Goal: Information Seeking & Learning: Check status

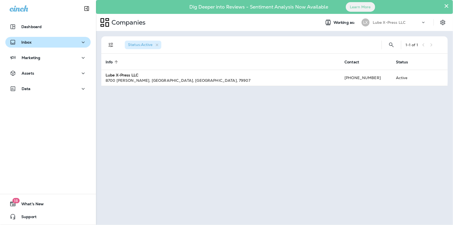
click at [74, 39] on div "Inbox" at bounding box center [48, 42] width 77 height 7
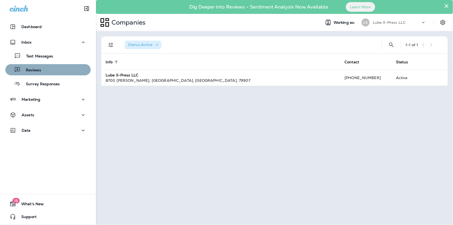
click at [61, 72] on div "Reviews" at bounding box center [47, 70] width 81 height 8
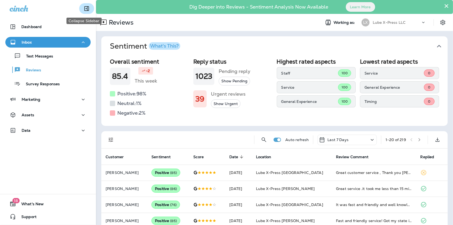
click at [85, 9] on icon "Collapse Sidebar" at bounding box center [87, 8] width 5 height 5
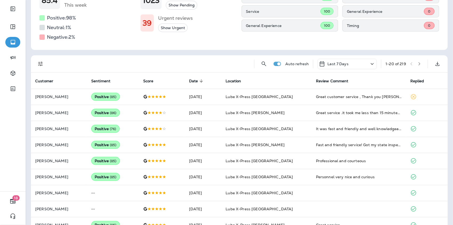
scroll to position [80, 0]
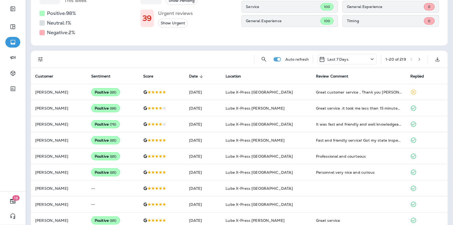
click at [369, 60] on icon at bounding box center [372, 59] width 6 height 7
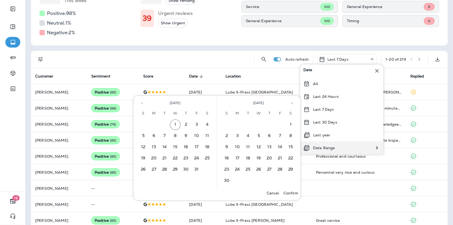
click at [329, 145] on p "Date Range" at bounding box center [324, 147] width 22 height 4
click at [144, 104] on icon "Previous month" at bounding box center [142, 103] width 4 height 4
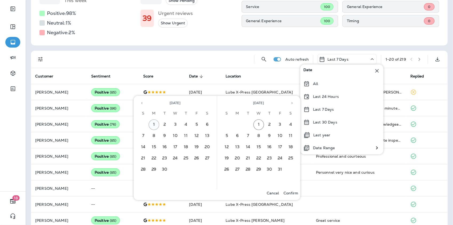
click at [155, 123] on button "1" at bounding box center [154, 124] width 11 height 11
click at [163, 168] on button "30" at bounding box center [165, 169] width 11 height 11
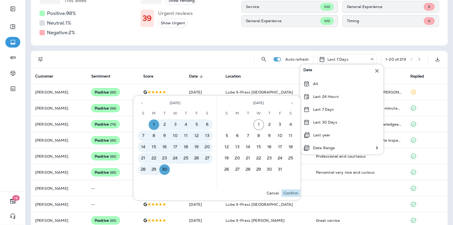
click at [291, 193] on p "Confirm" at bounding box center [291, 193] width 15 height 4
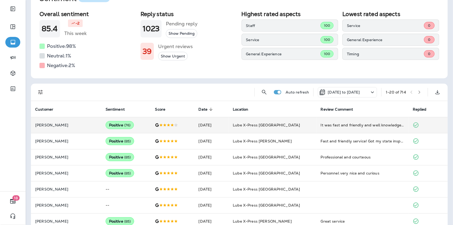
scroll to position [80, 0]
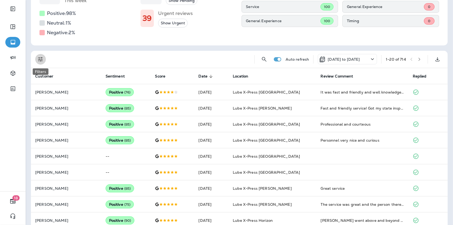
click at [40, 61] on icon "Filters" at bounding box center [40, 59] width 5 height 5
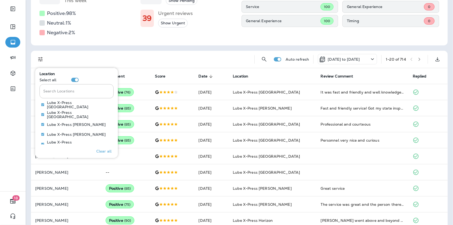
scroll to position [311, 0]
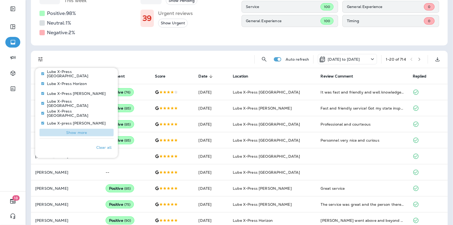
click at [77, 130] on p "Show more" at bounding box center [76, 132] width 21 height 4
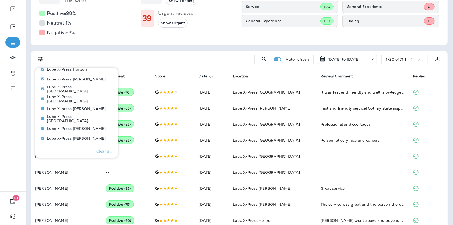
scroll to position [333, 0]
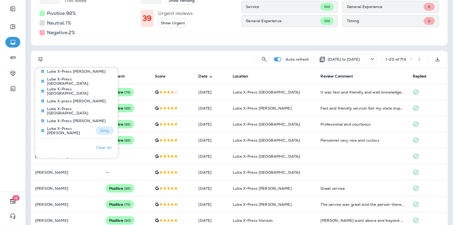
click at [100, 130] on p "Only" at bounding box center [104, 130] width 9 height 4
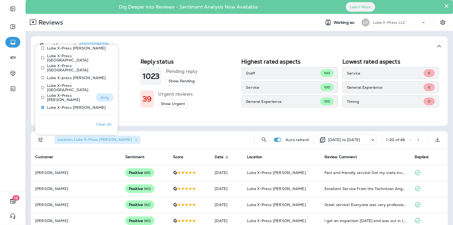
click at [105, 97] on button "Only" at bounding box center [105, 97] width 18 height 9
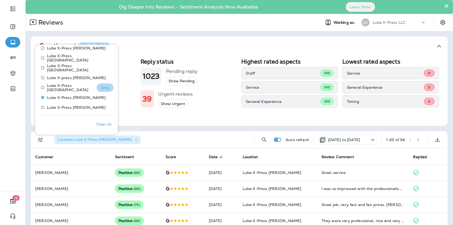
click at [102, 86] on p "Only" at bounding box center [105, 87] width 9 height 4
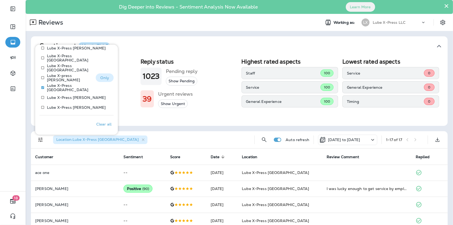
drag, startPoint x: 105, startPoint y: 78, endPoint x: 100, endPoint y: 80, distance: 5.3
click at [105, 78] on p "Only" at bounding box center [104, 77] width 9 height 4
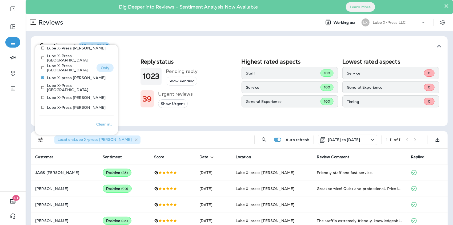
click at [103, 69] on p "Only" at bounding box center [105, 68] width 9 height 4
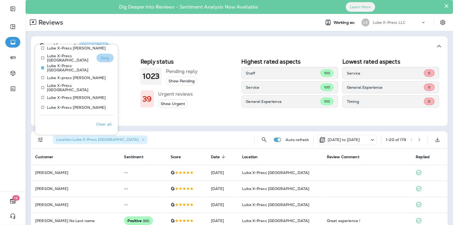
click at [101, 56] on p "Only" at bounding box center [105, 58] width 9 height 4
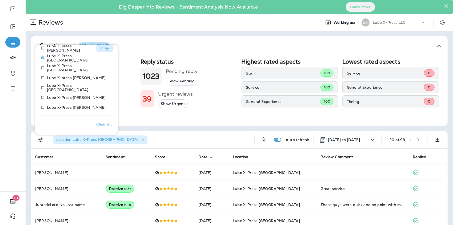
drag, startPoint x: 100, startPoint y: 49, endPoint x: 96, endPoint y: 51, distance: 4.7
click at [100, 49] on p "Only" at bounding box center [104, 48] width 9 height 4
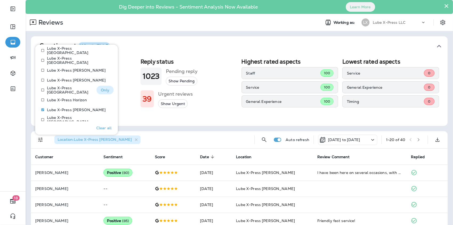
scroll to position [279, 0]
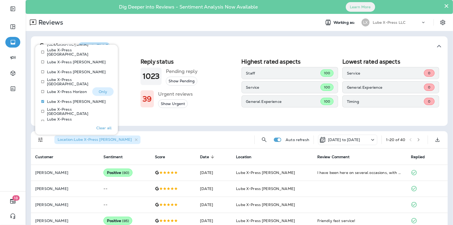
click at [103, 90] on p "Only" at bounding box center [103, 91] width 9 height 4
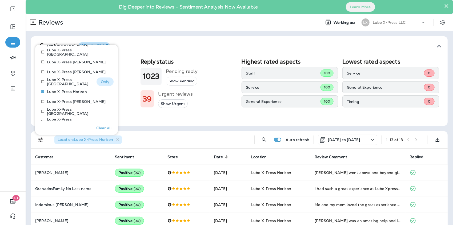
click at [103, 81] on p "Only" at bounding box center [105, 81] width 9 height 4
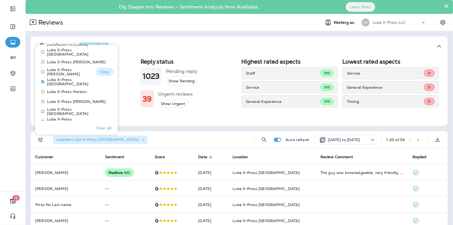
drag, startPoint x: 101, startPoint y: 69, endPoint x: 99, endPoint y: 71, distance: 3.0
click at [100, 71] on p "Only" at bounding box center [104, 72] width 9 height 4
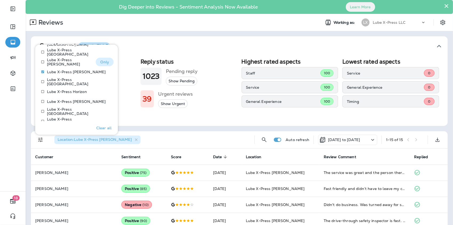
click at [100, 61] on p "Only" at bounding box center [104, 62] width 9 height 4
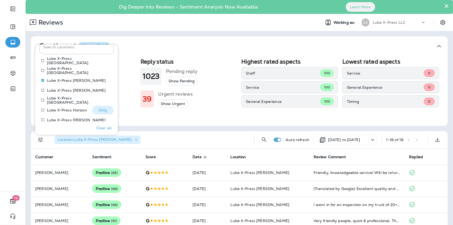
scroll to position [253, 0]
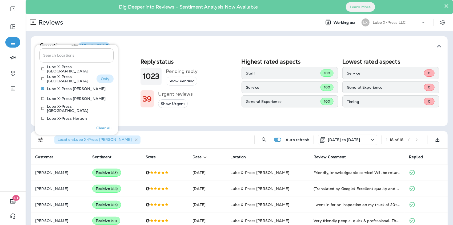
drag, startPoint x: 94, startPoint y: 83, endPoint x: 98, endPoint y: 78, distance: 6.3
click at [101, 78] on p "Only" at bounding box center [105, 79] width 9 height 4
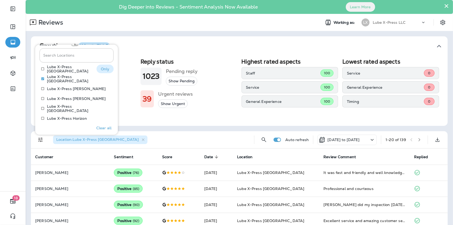
click at [101, 68] on p "Only" at bounding box center [105, 69] width 9 height 4
